Goal: Transaction & Acquisition: Download file/media

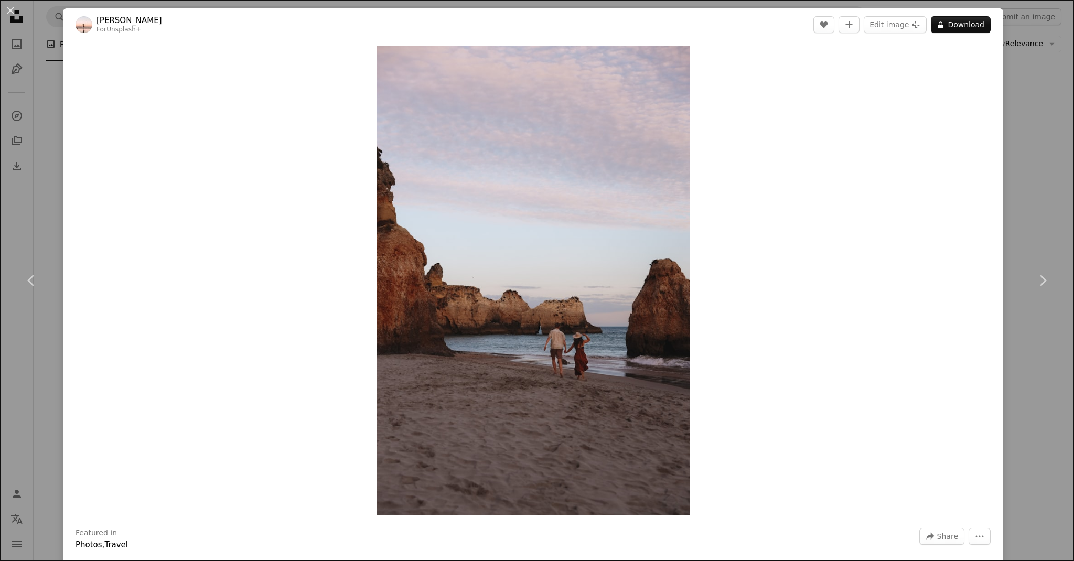
scroll to position [4784, 0]
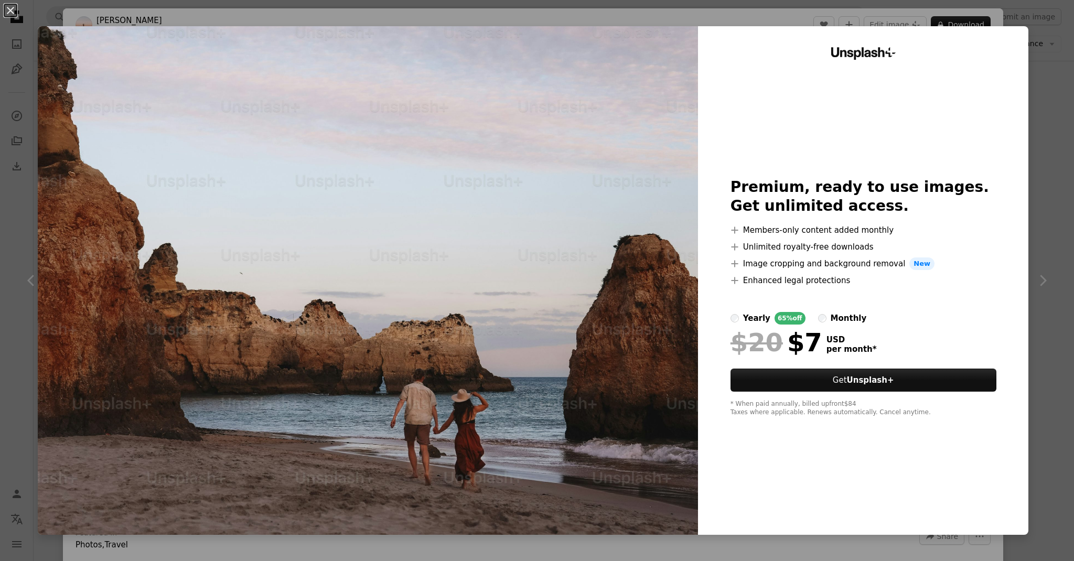
click at [1036, 53] on div "An X shape Unsplash+ Premium, ready to use images. Get unlimited access. A plus…" at bounding box center [537, 280] width 1074 height 561
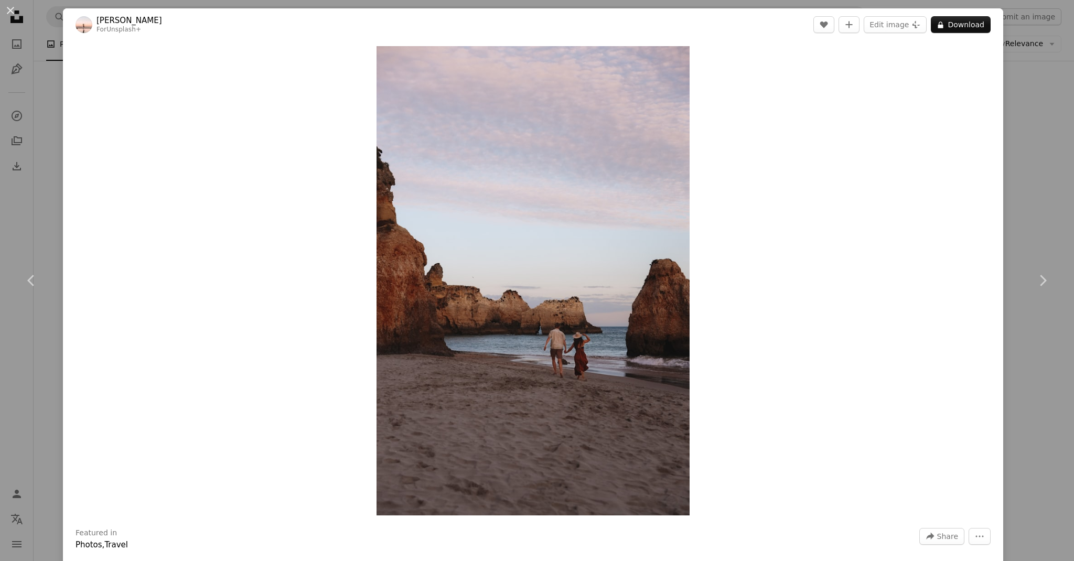
click at [1022, 55] on div "An X shape Chevron left Chevron right [PERSON_NAME] For Unsplash+ A heart A plu…" at bounding box center [537, 280] width 1074 height 561
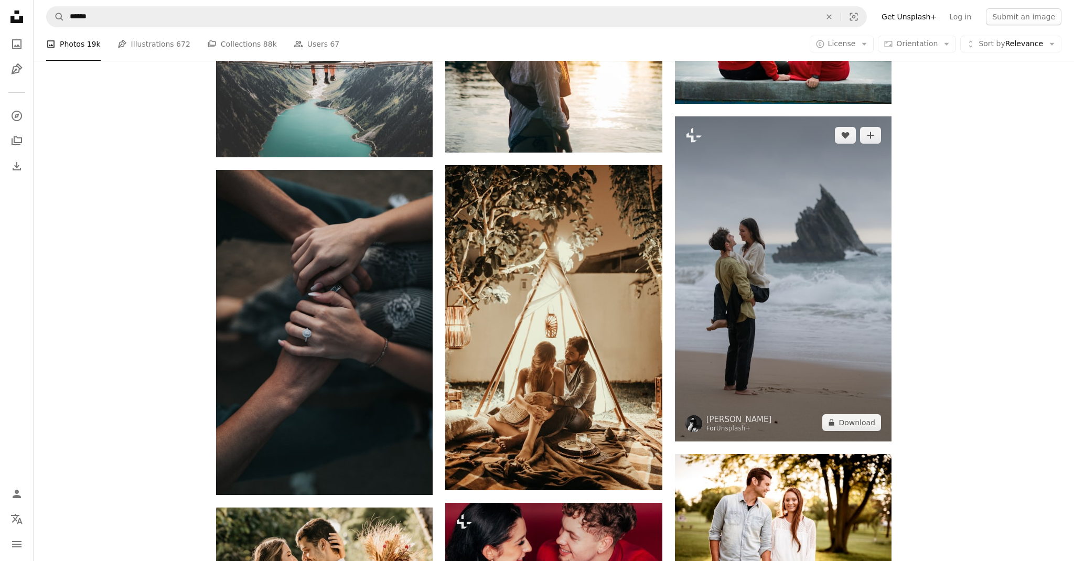
click at [741, 262] on img at bounding box center [783, 278] width 217 height 325
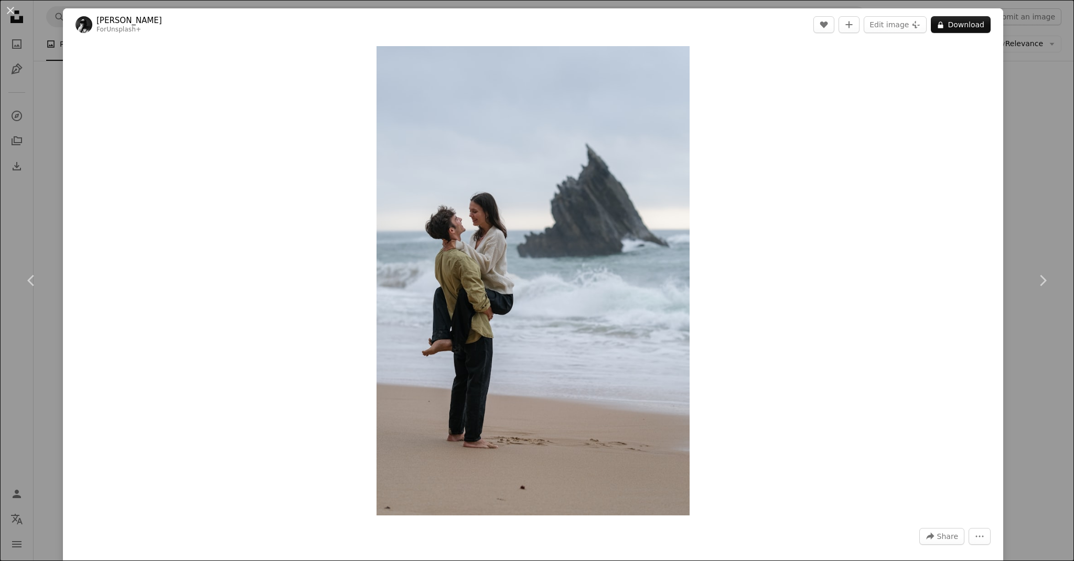
click at [1021, 72] on div "An X shape Chevron left Chevron right [PERSON_NAME] For Unsplash+ A heart A plu…" at bounding box center [537, 280] width 1074 height 561
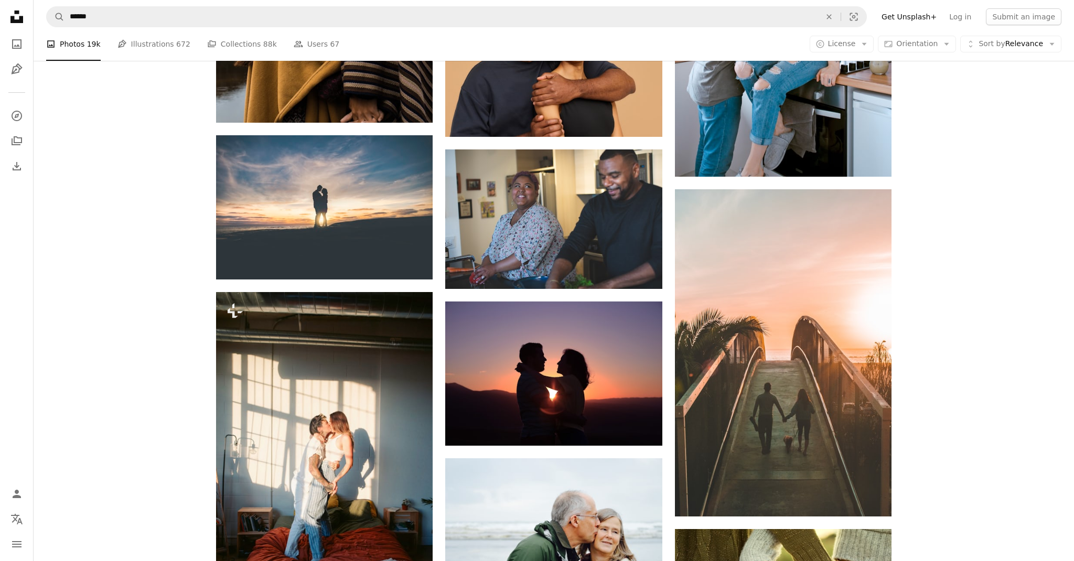
scroll to position [6350, 0]
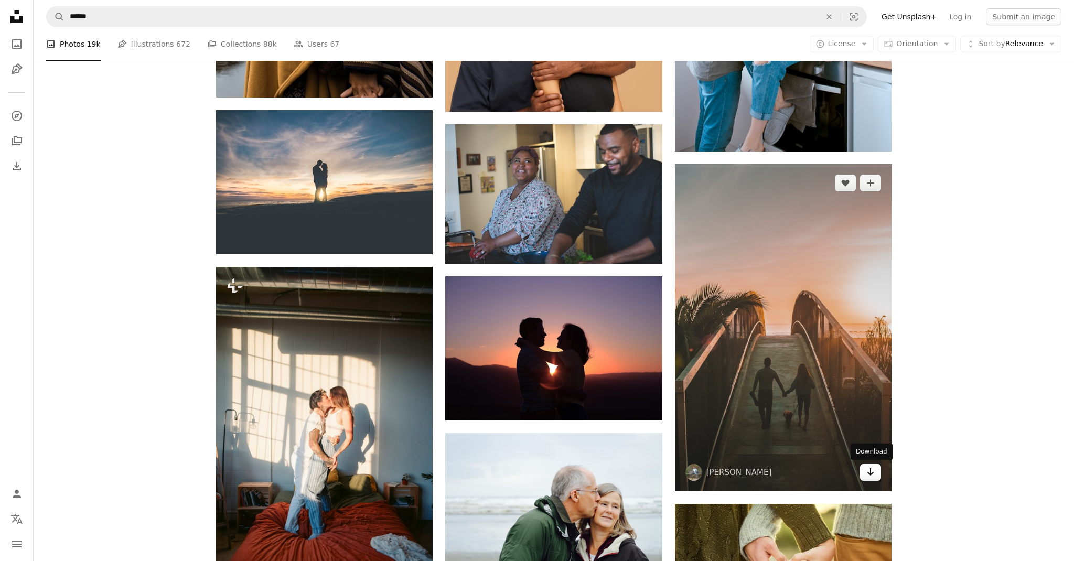
click at [875, 473] on link "Arrow pointing down" at bounding box center [870, 472] width 21 height 17
